Goal: Task Accomplishment & Management: Use online tool/utility

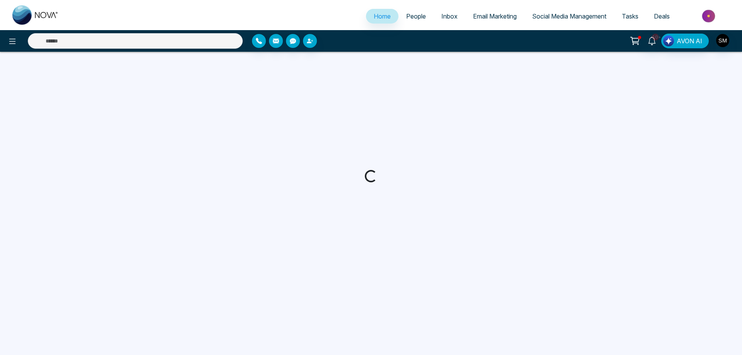
select select "*"
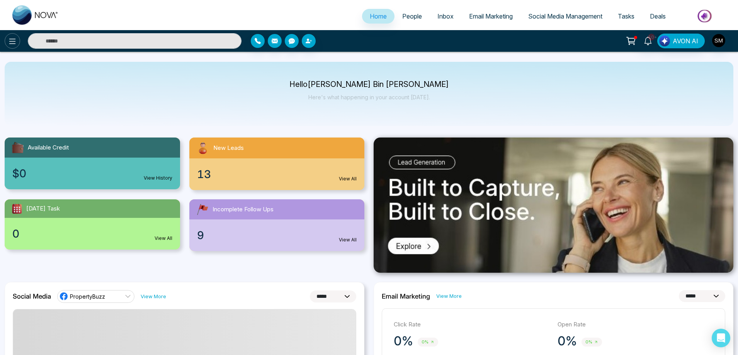
click at [12, 47] on button at bounding box center [12, 40] width 15 height 15
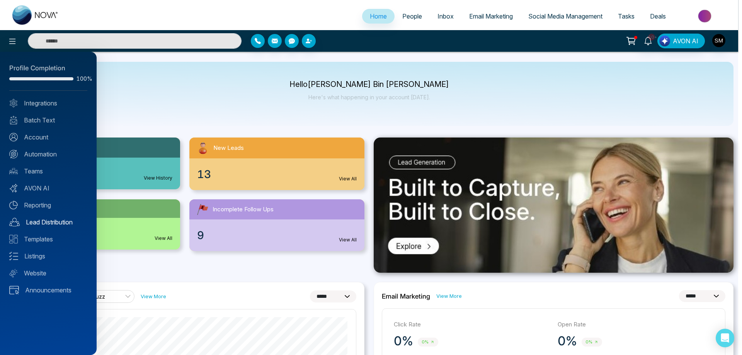
click at [44, 222] on link "Lead Distribution" at bounding box center [48, 221] width 78 height 9
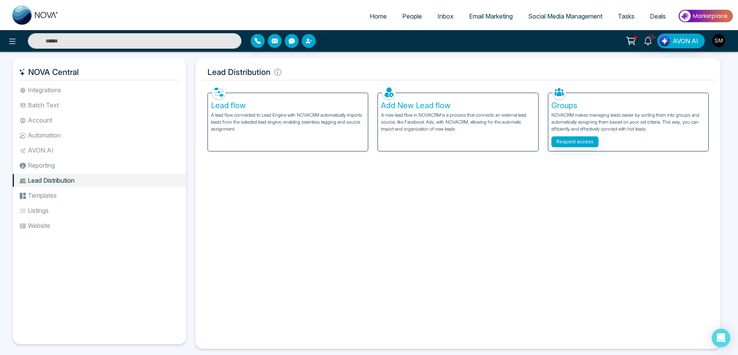
click at [265, 115] on p "A lead flow connected to Lead Engine with NOVACRM automatically imports leads f…" at bounding box center [288, 122] width 154 height 21
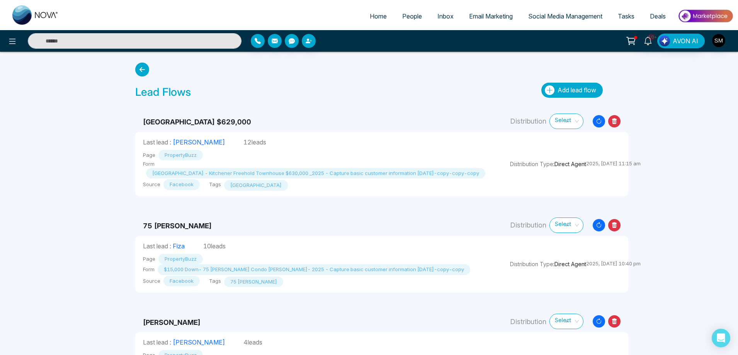
click at [581, 87] on span "Add lead flow" at bounding box center [576, 90] width 39 height 8
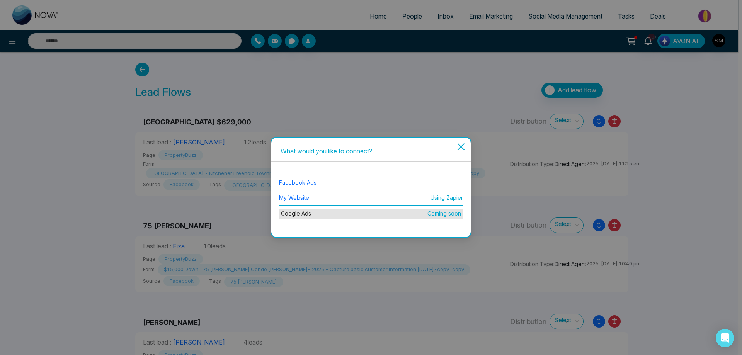
click at [316, 183] on li "Facebook Ads" at bounding box center [371, 182] width 184 height 15
click at [308, 182] on link "Facebook Ads" at bounding box center [297, 182] width 37 height 7
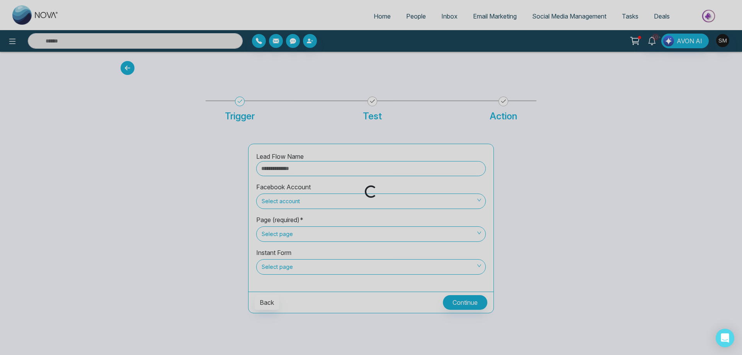
click at [302, 172] on div "Loading..." at bounding box center [371, 177] width 742 height 355
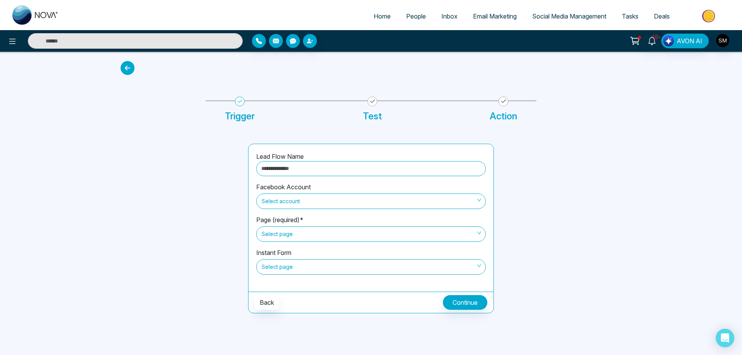
click at [302, 170] on input "text" at bounding box center [370, 168] width 229 height 15
type input "**********"
click at [294, 204] on span "Select account" at bounding box center [370, 201] width 219 height 13
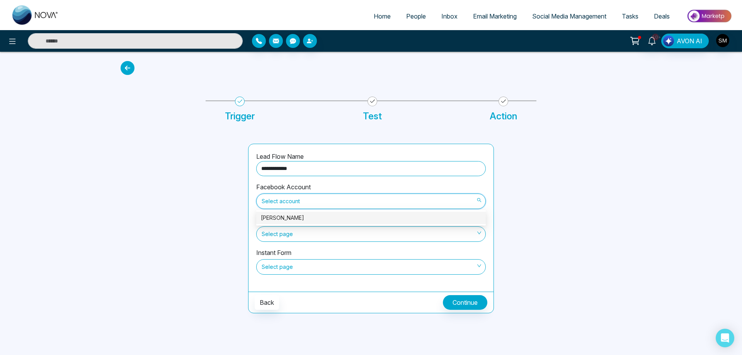
click at [288, 217] on div "[PERSON_NAME]" at bounding box center [371, 218] width 220 height 8
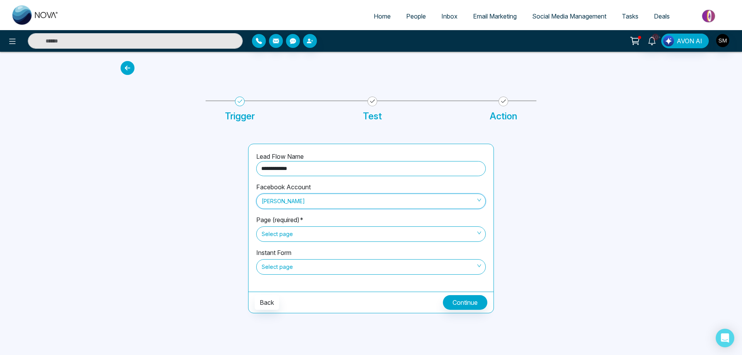
click at [287, 231] on span "Select page" at bounding box center [370, 234] width 219 height 13
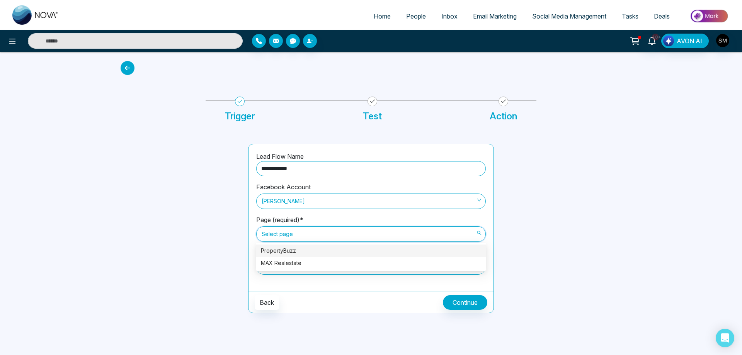
click at [287, 252] on div "PropertyBuzz" at bounding box center [371, 250] width 220 height 8
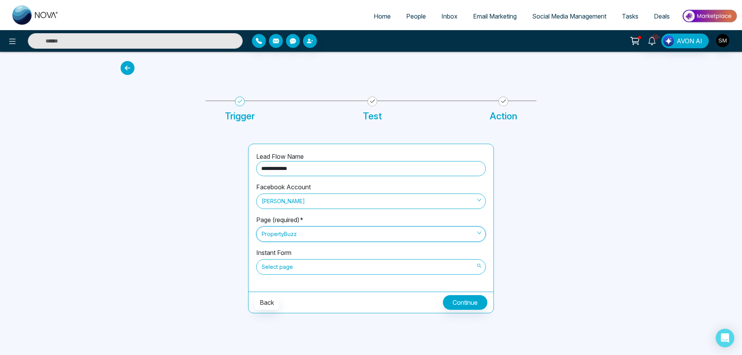
click at [288, 267] on span "Select page" at bounding box center [370, 266] width 219 height 13
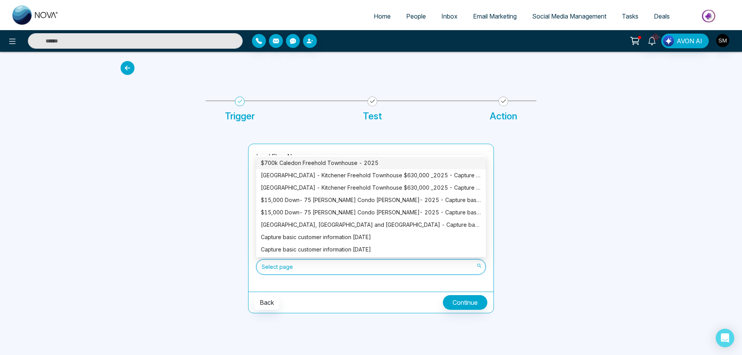
click at [318, 164] on div "$700k Caledon Freehold Townhouse - 2025" at bounding box center [371, 163] width 220 height 8
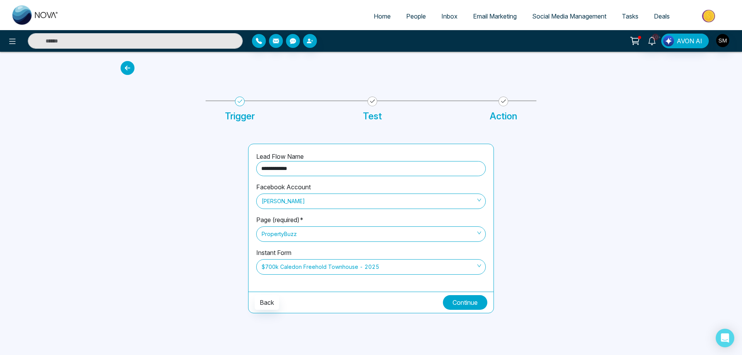
click at [465, 303] on button "Continue" at bounding box center [465, 302] width 44 height 15
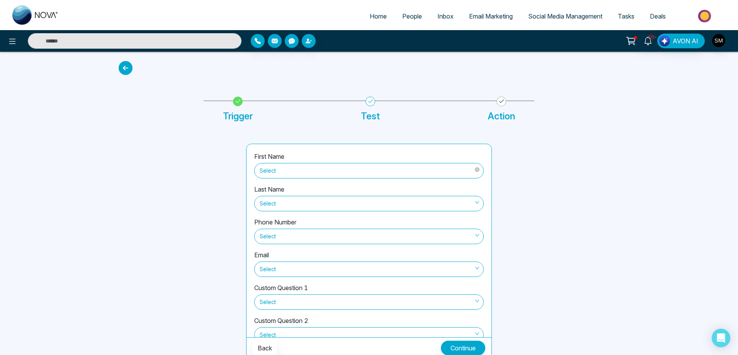
click at [295, 168] on span "Select" at bounding box center [369, 170] width 219 height 13
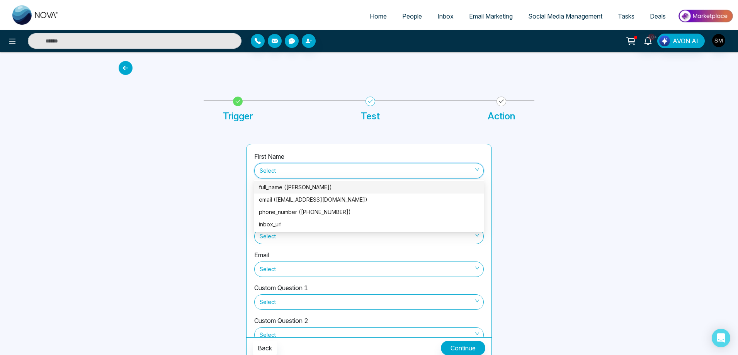
click at [297, 187] on div "full_name ([PERSON_NAME])" at bounding box center [369, 187] width 220 height 8
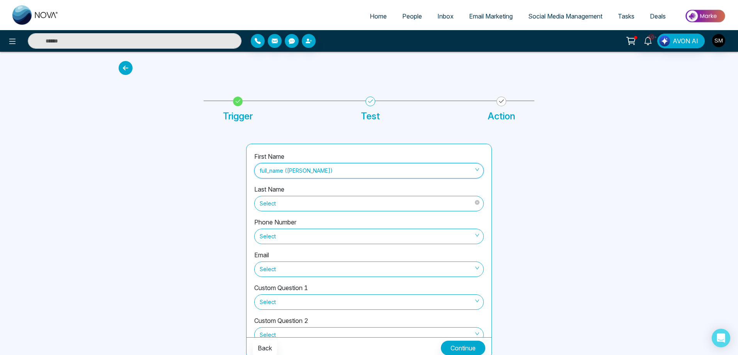
click at [293, 204] on span "Select" at bounding box center [369, 203] width 219 height 13
click at [294, 205] on span "Select" at bounding box center [369, 203] width 219 height 13
click at [292, 239] on span "Select" at bounding box center [369, 236] width 219 height 13
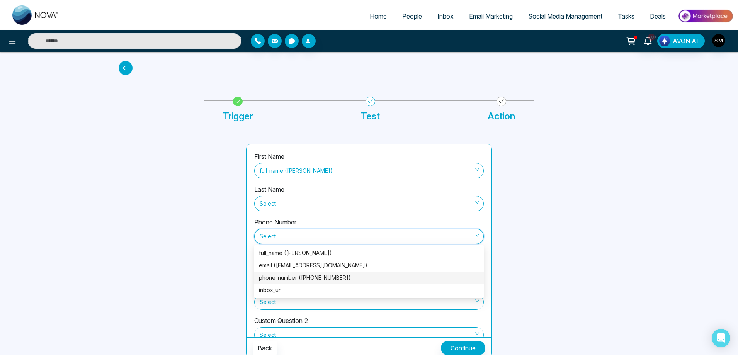
click at [290, 275] on div "phone_number ([PHONE_NUMBER])" at bounding box center [369, 277] width 220 height 8
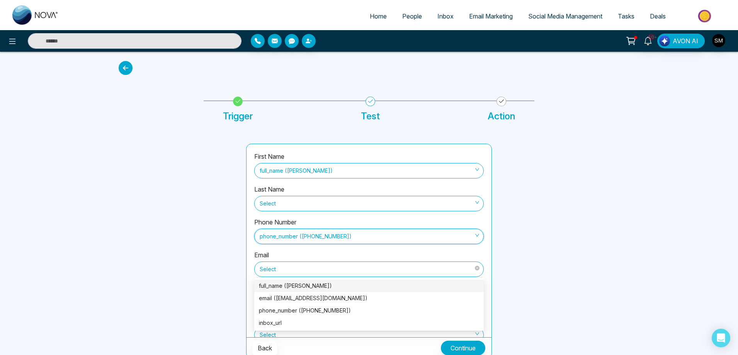
click at [290, 274] on span "Select" at bounding box center [369, 269] width 219 height 13
click at [290, 299] on div "email ([EMAIL_ADDRESS][DOMAIN_NAME])" at bounding box center [369, 298] width 220 height 8
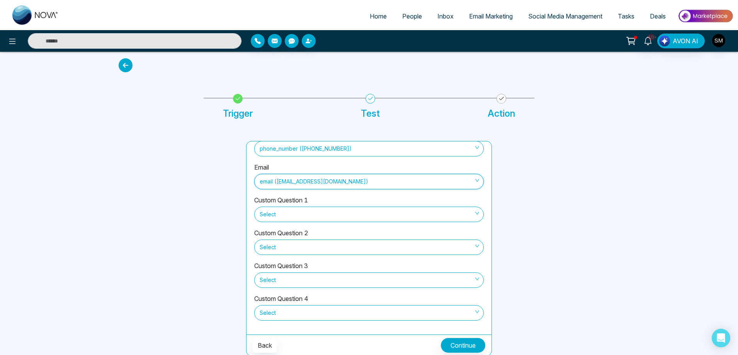
scroll to position [4, 0]
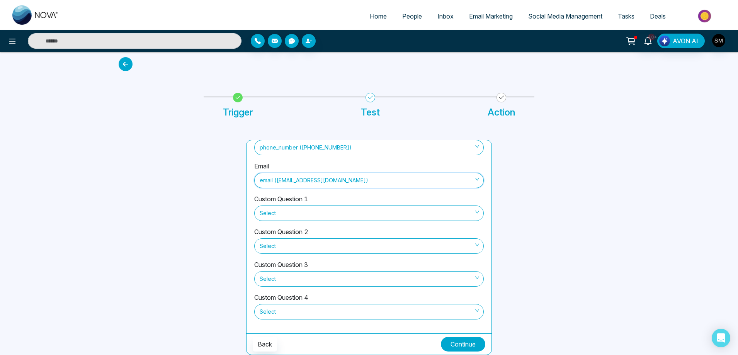
click at [464, 344] on button "Continue" at bounding box center [463, 344] width 44 height 15
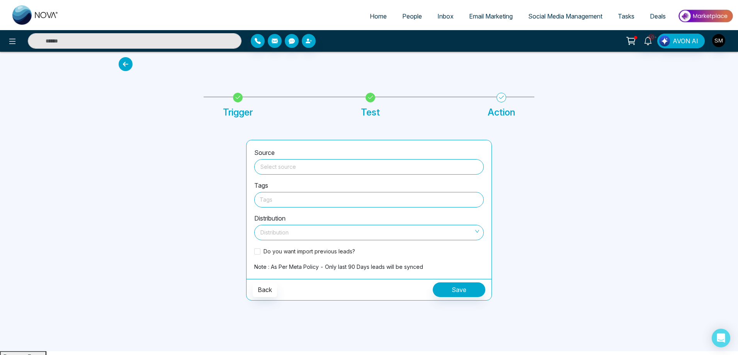
scroll to position [0, 0]
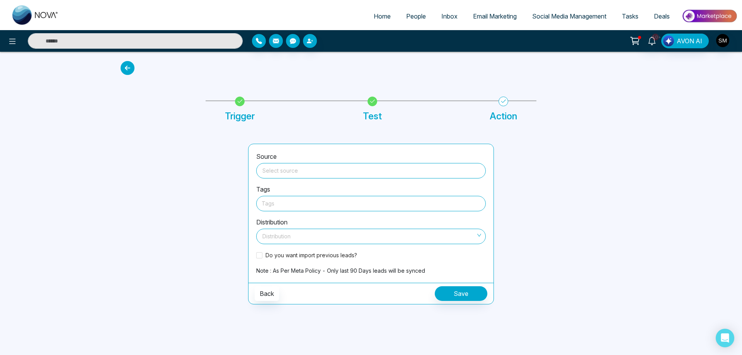
click at [301, 168] on input "search" at bounding box center [371, 169] width 220 height 12
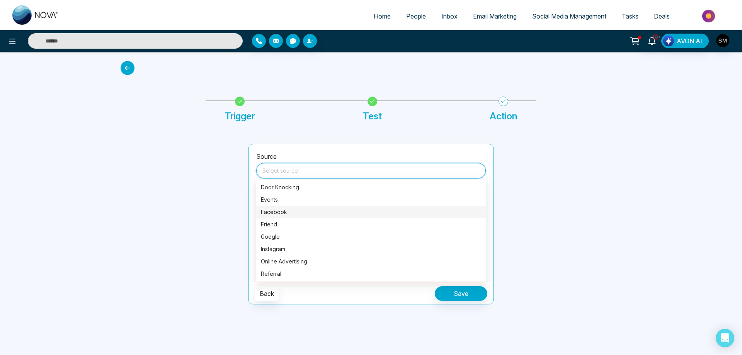
click at [283, 216] on div "Facebook" at bounding box center [371, 212] width 220 height 8
type input "********"
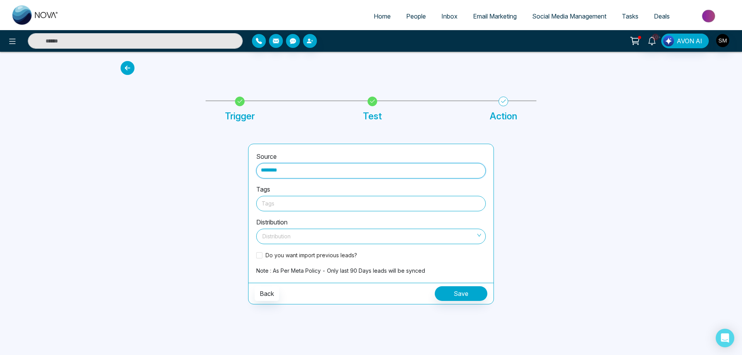
click at [289, 200] on div at bounding box center [370, 204] width 219 height 10
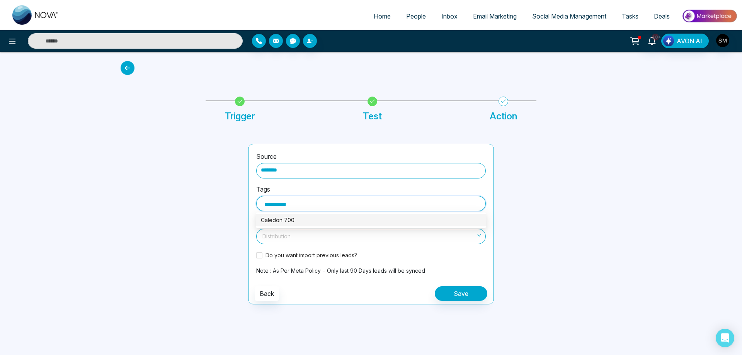
type input "**********"
click at [284, 221] on div "Caledon 700K" at bounding box center [371, 220] width 220 height 8
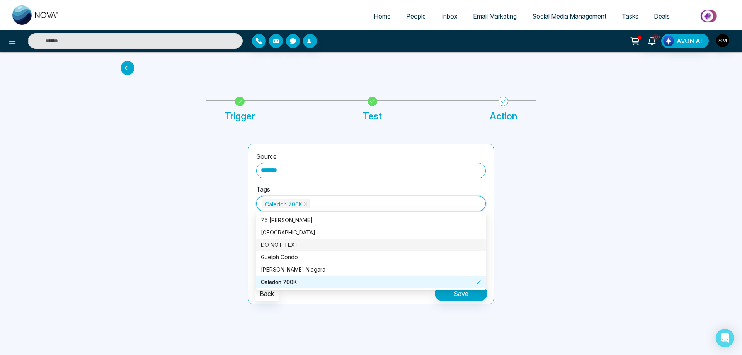
click at [537, 215] on div at bounding box center [561, 224] width 127 height 161
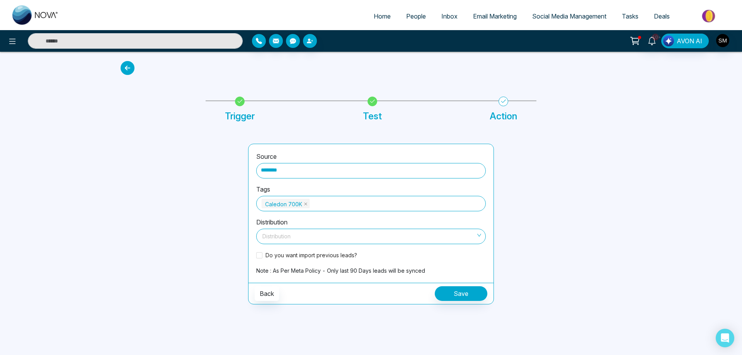
click at [323, 233] on input "search" at bounding box center [368, 235] width 215 height 12
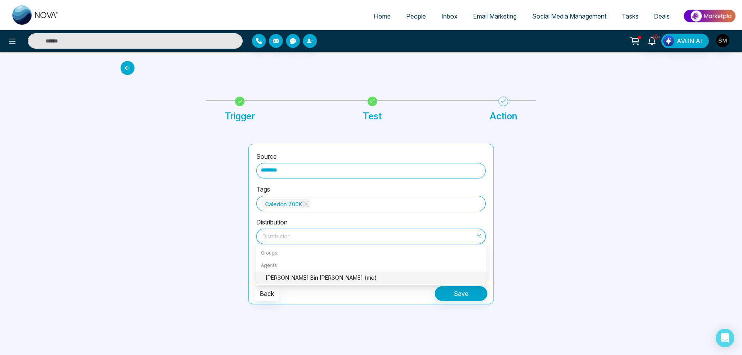
click at [307, 279] on div "[PERSON_NAME] Bin [PERSON_NAME] (me)" at bounding box center [373, 277] width 216 height 8
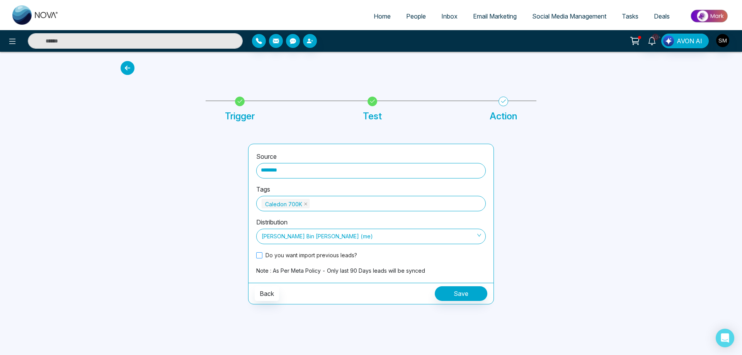
click at [261, 255] on span at bounding box center [259, 255] width 6 height 6
click at [465, 294] on button "Save" at bounding box center [461, 293] width 53 height 15
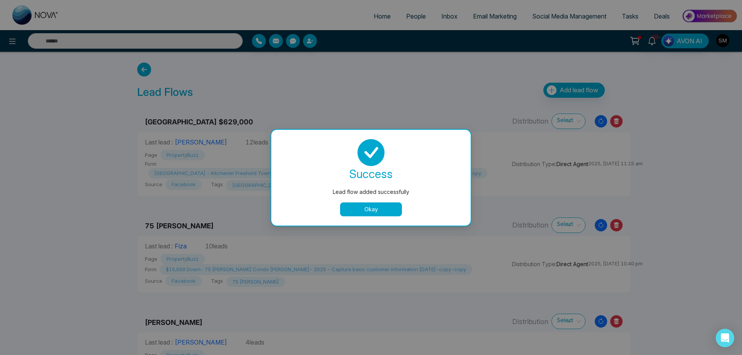
click at [386, 208] on button "Okay" at bounding box center [371, 209] width 62 height 14
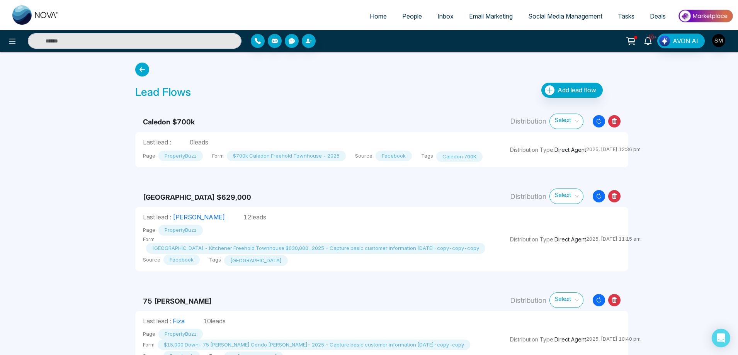
click at [648, 41] on icon at bounding box center [648, 41] width 8 height 8
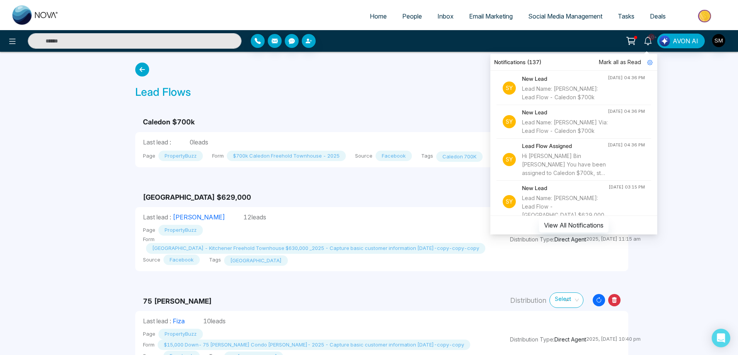
scroll to position [39, 0]
